Goal: Task Accomplishment & Management: Manage account settings

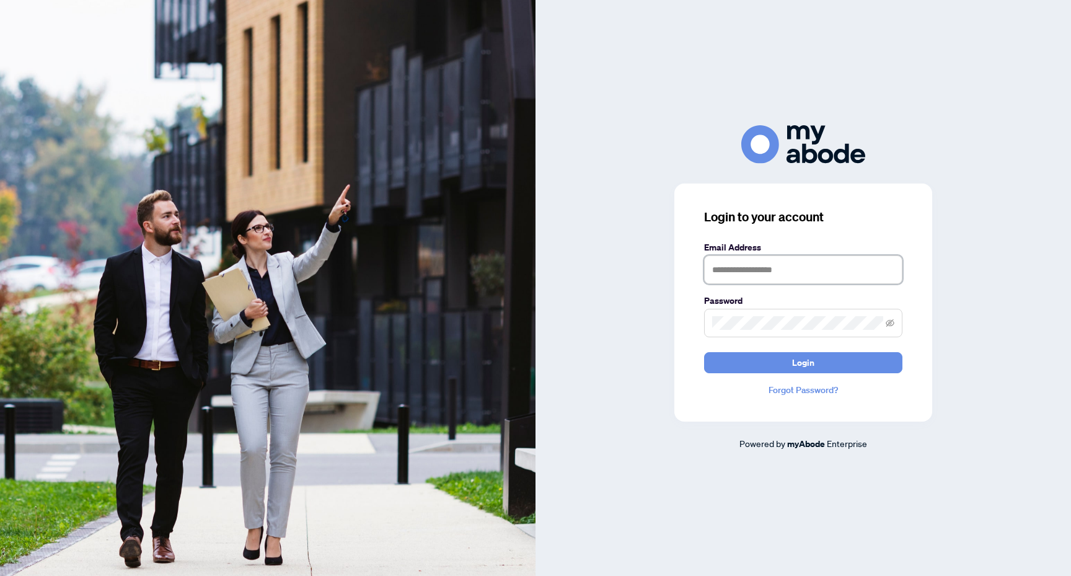
click at [865, 274] on input "text" at bounding box center [803, 269] width 198 height 28
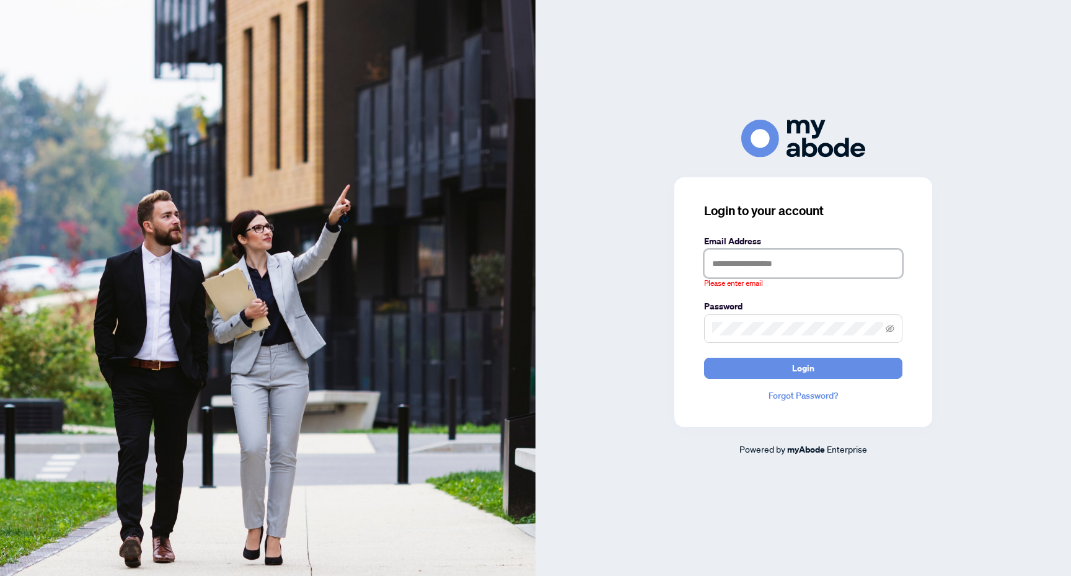
type input "**********"
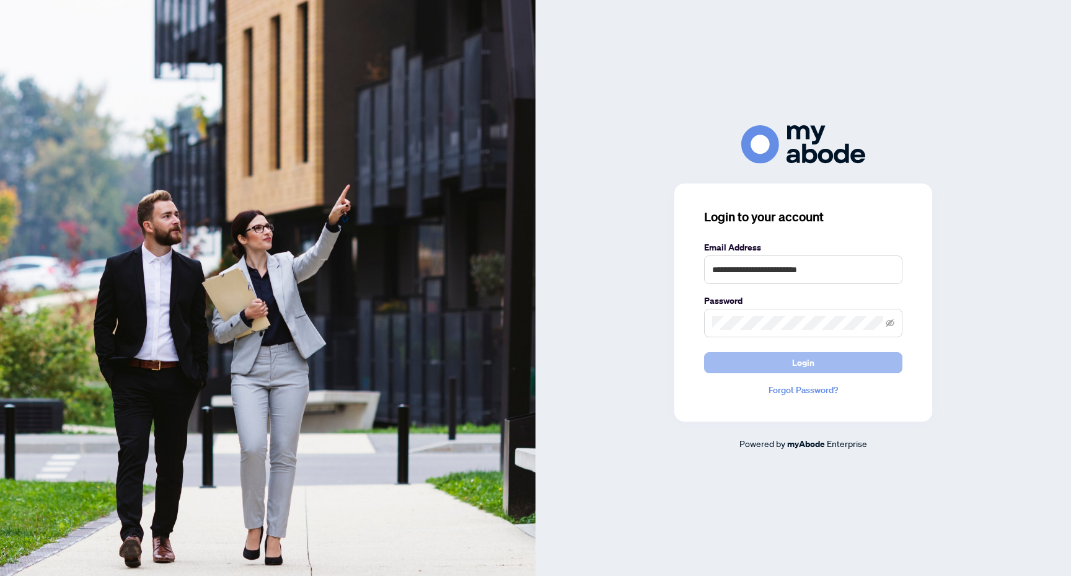
click at [806, 363] on span "Login" at bounding box center [803, 363] width 22 height 20
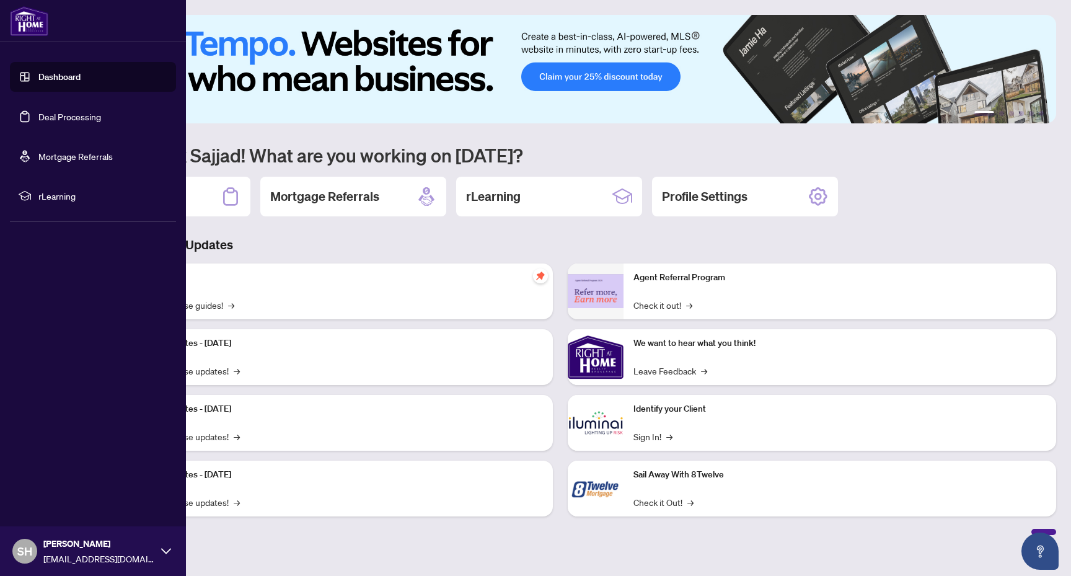
click at [85, 122] on link "Deal Processing" at bounding box center [69, 116] width 63 height 11
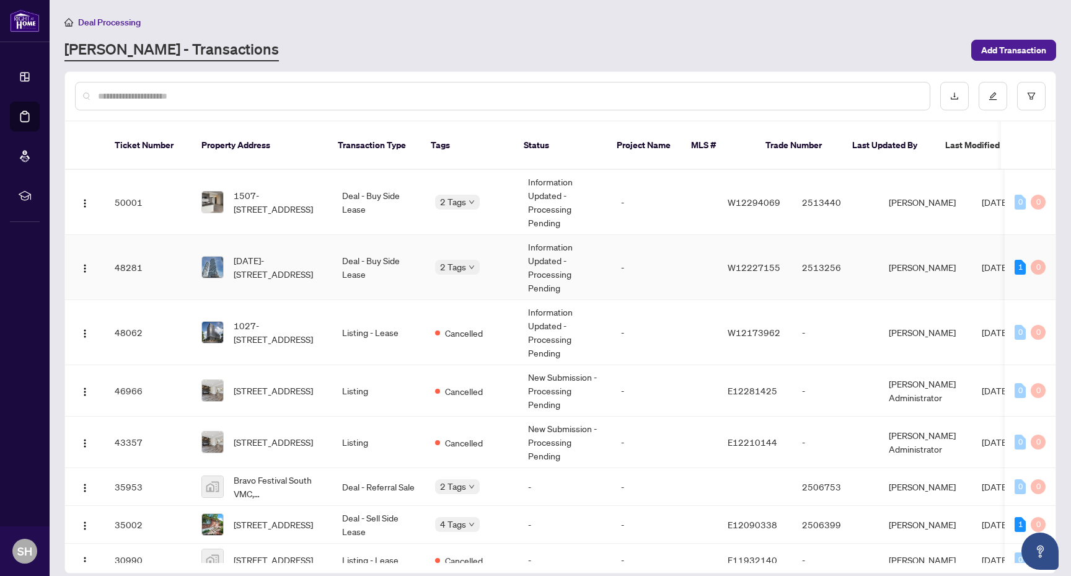
click at [524, 265] on td "Information Updated - Processing Pending" at bounding box center [564, 267] width 93 height 65
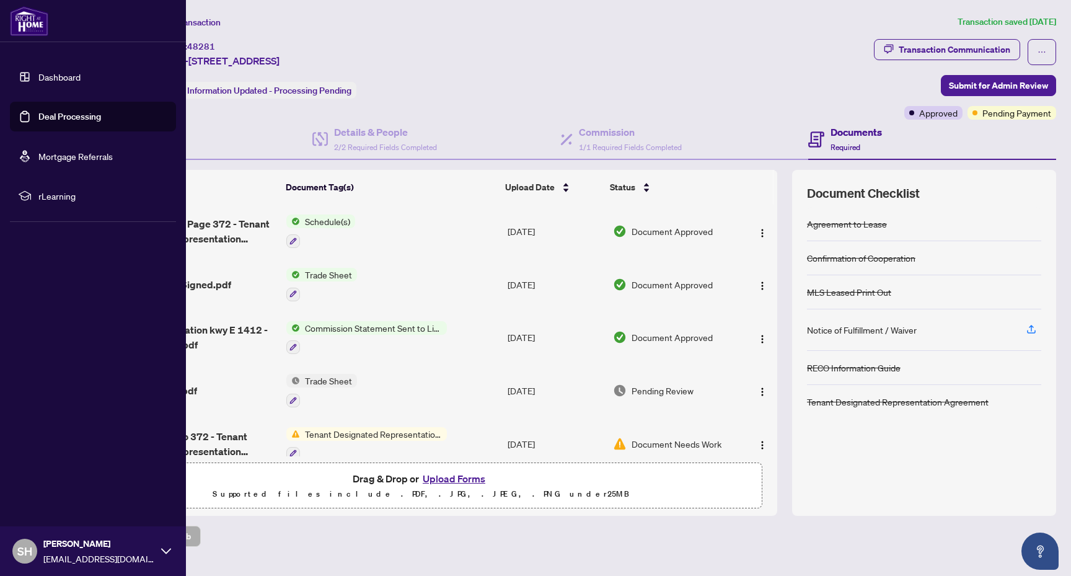
click at [79, 116] on link "Deal Processing" at bounding box center [69, 116] width 63 height 11
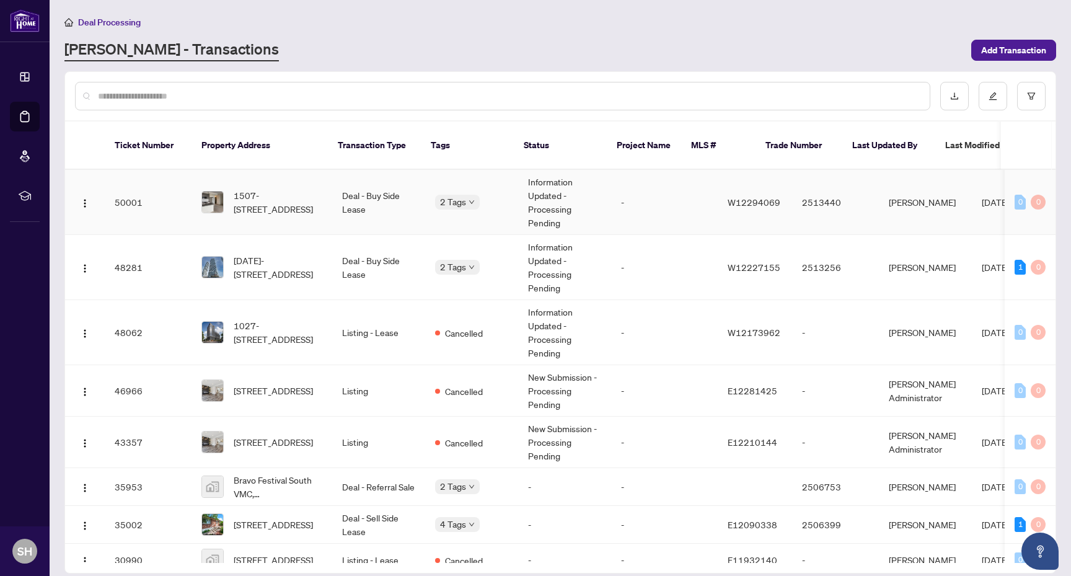
click at [488, 200] on td "2 Tags" at bounding box center [471, 202] width 93 height 65
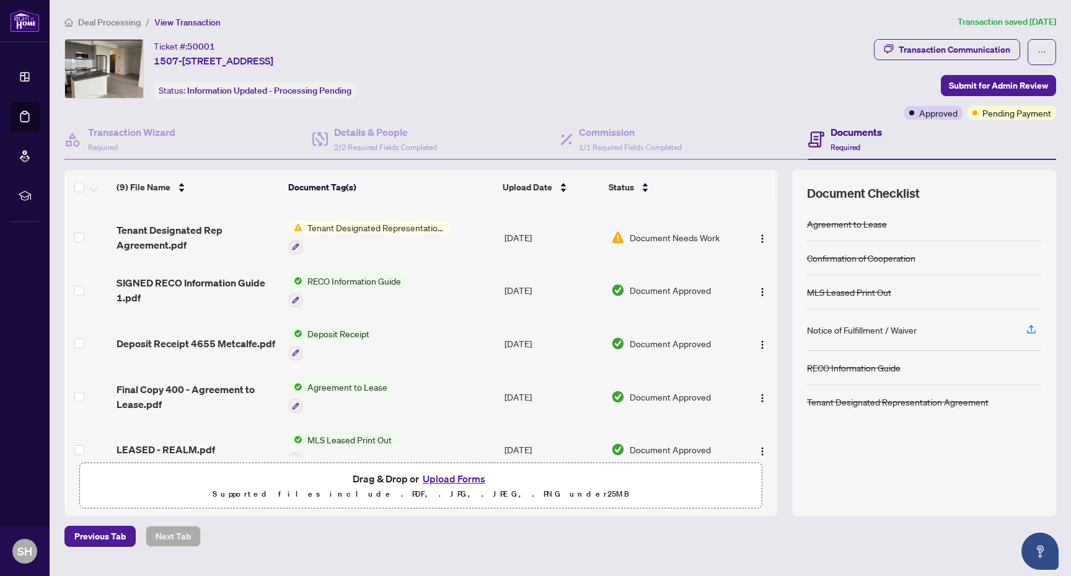
scroll to position [226, 0]
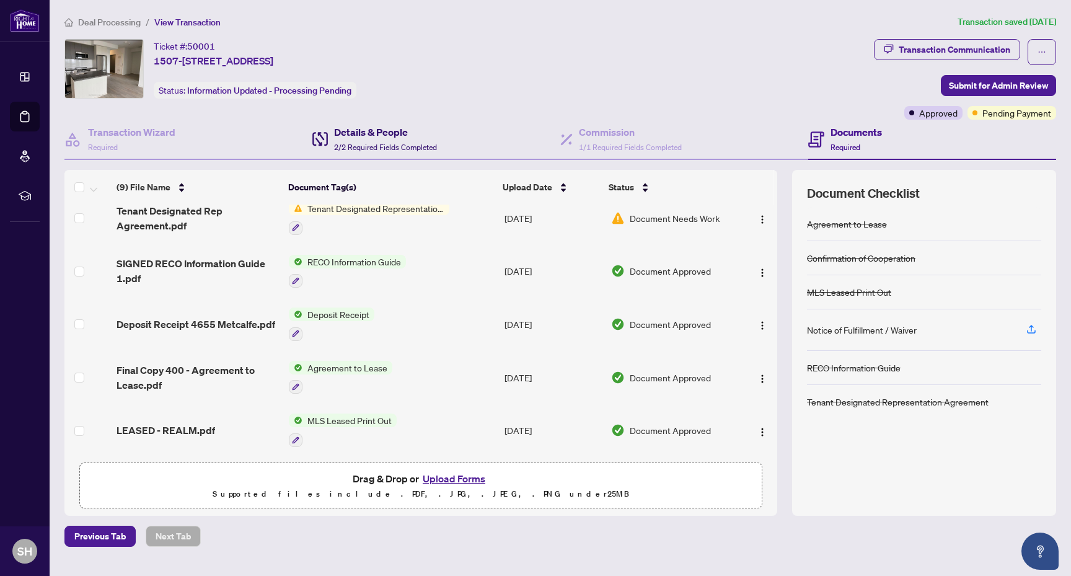
click at [370, 148] on span "2/2 Required Fields Completed" at bounding box center [385, 146] width 103 height 9
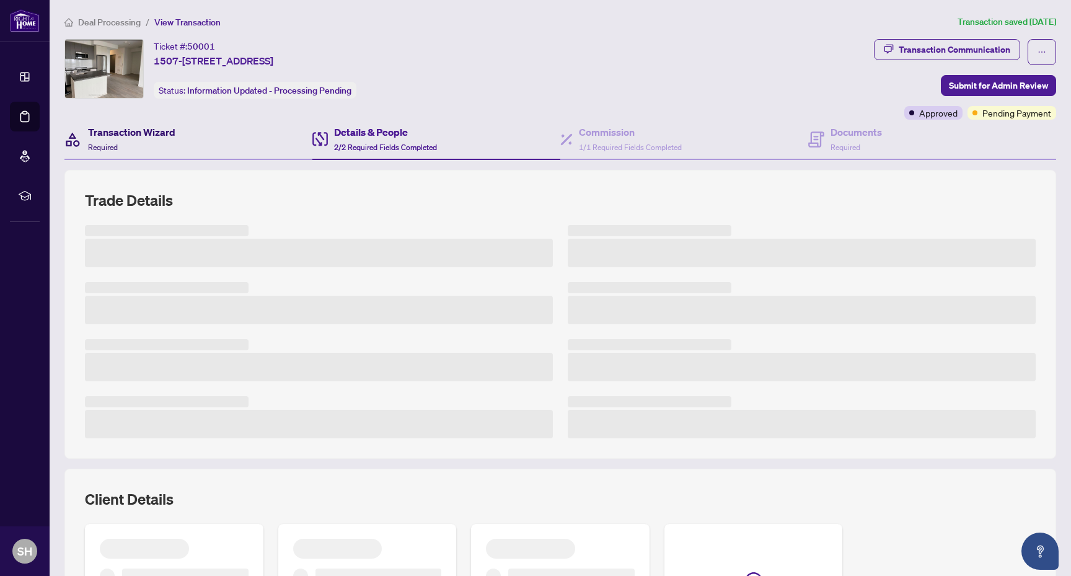
click at [133, 146] on div "Transaction Wizard Required" at bounding box center [131, 139] width 87 height 29
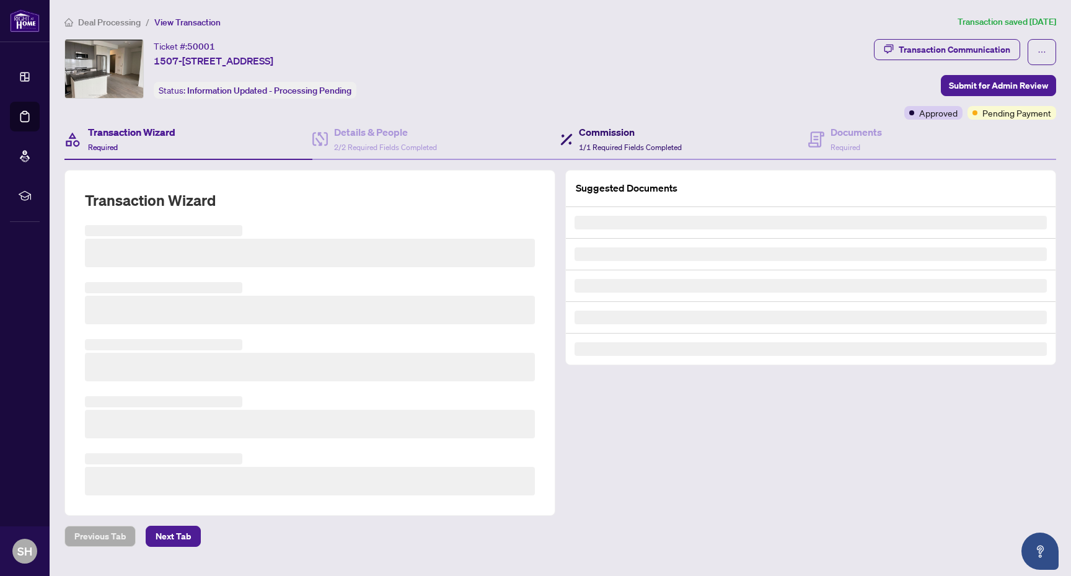
click at [607, 129] on h4 "Commission" at bounding box center [630, 132] width 103 height 15
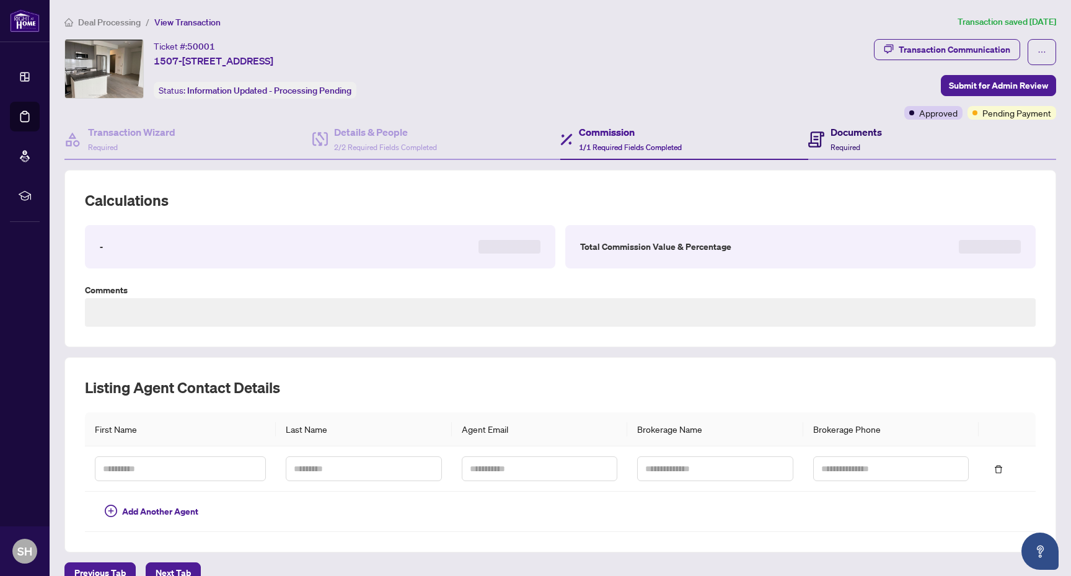
click at [856, 142] on div "Documents Required" at bounding box center [855, 139] width 51 height 29
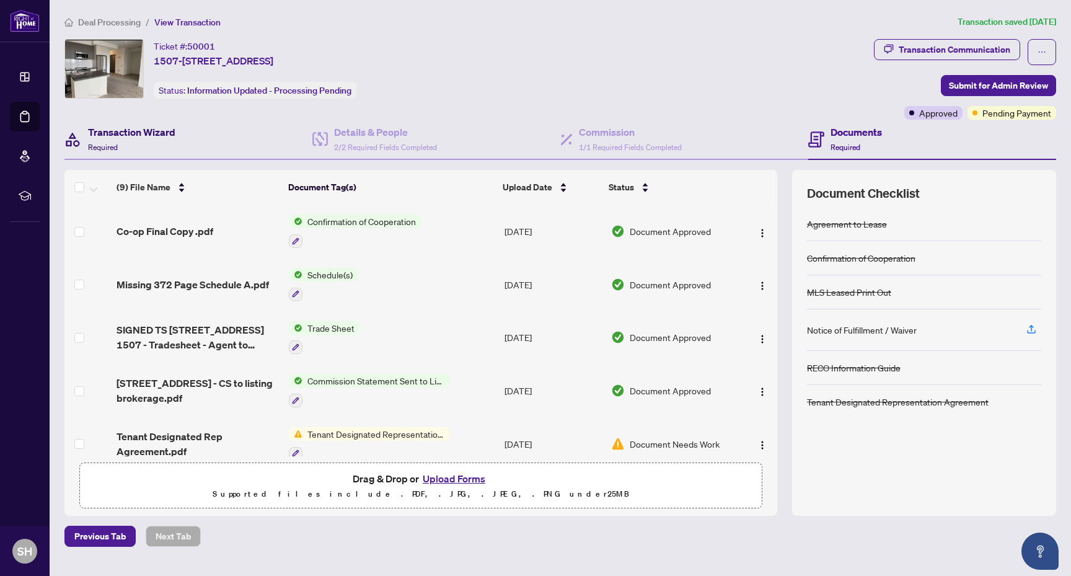
click at [112, 128] on h4 "Transaction Wizard" at bounding box center [131, 132] width 87 height 15
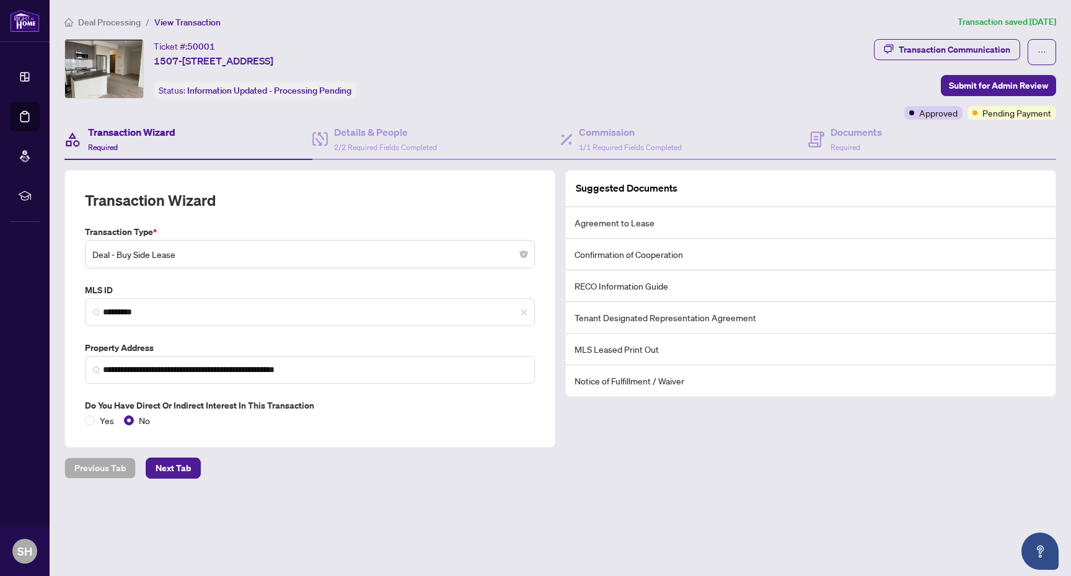
click at [115, 20] on span "Deal Processing" at bounding box center [109, 22] width 63 height 11
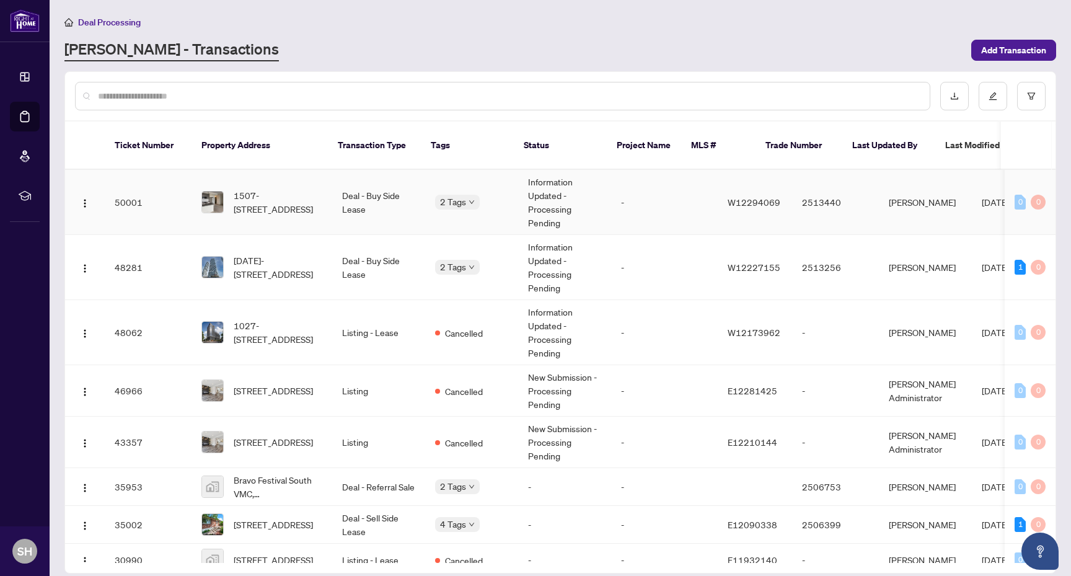
click at [518, 199] on td "Information Updated - Processing Pending" at bounding box center [564, 202] width 93 height 65
